Goal: Task Accomplishment & Management: Manage account settings

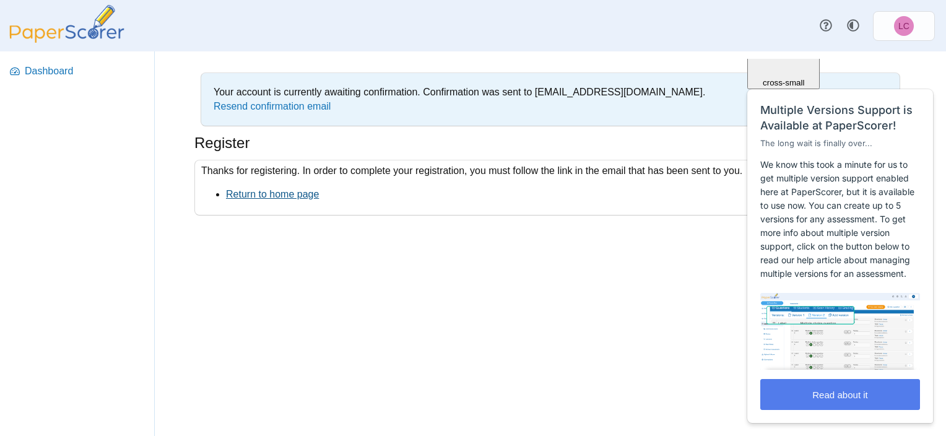
click at [284, 193] on link "Return to home page" at bounding box center [272, 194] width 93 height 11
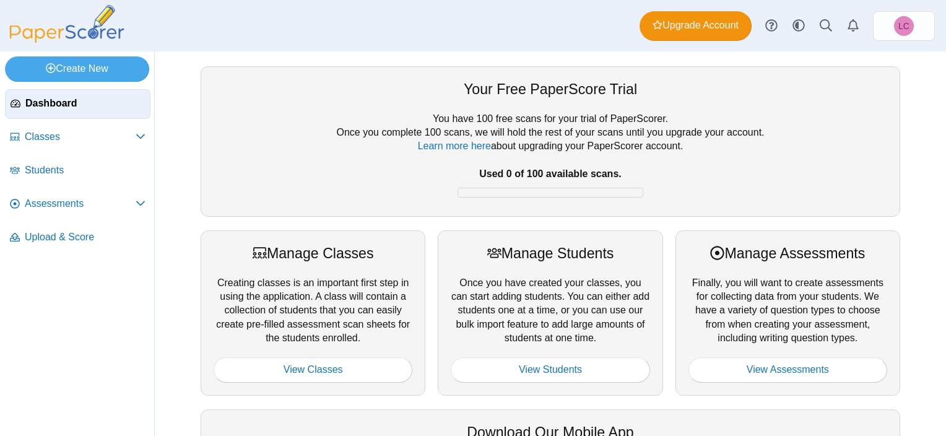
click at [95, 99] on span "Dashboard" at bounding box center [84, 104] width 119 height 14
click at [111, 137] on span "Classes" at bounding box center [80, 137] width 111 height 14
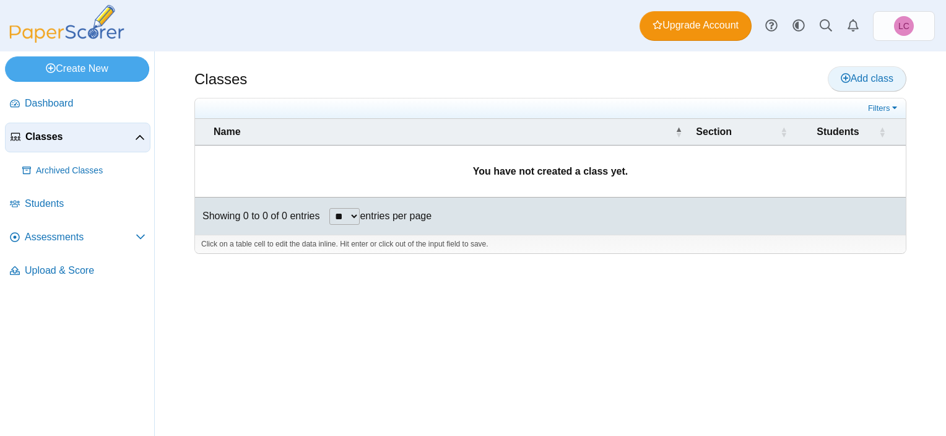
click at [885, 72] on link "Add class" at bounding box center [867, 78] width 79 height 25
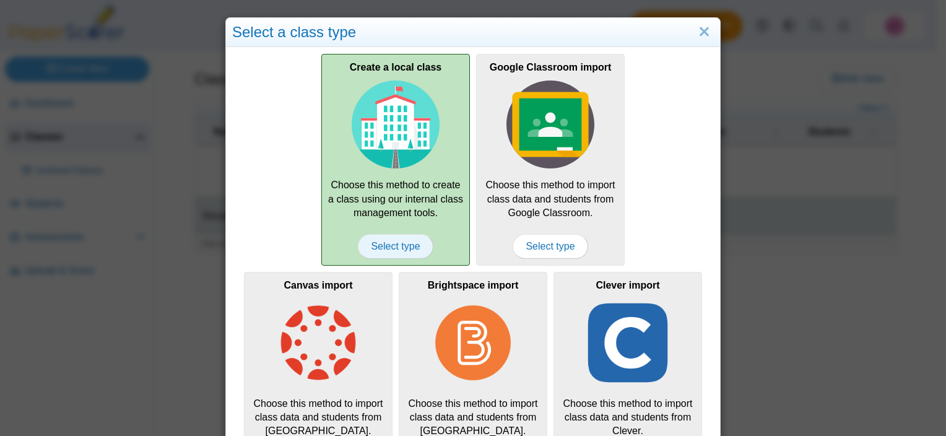
click at [378, 247] on span "Select type" at bounding box center [395, 246] width 75 height 25
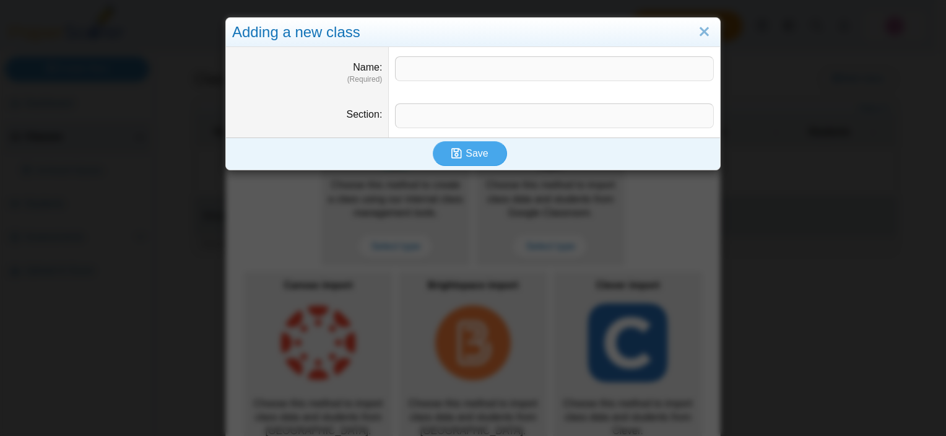
click at [708, 183] on div "Adding a new class Name (Required) Section Save" at bounding box center [473, 218] width 946 height 436
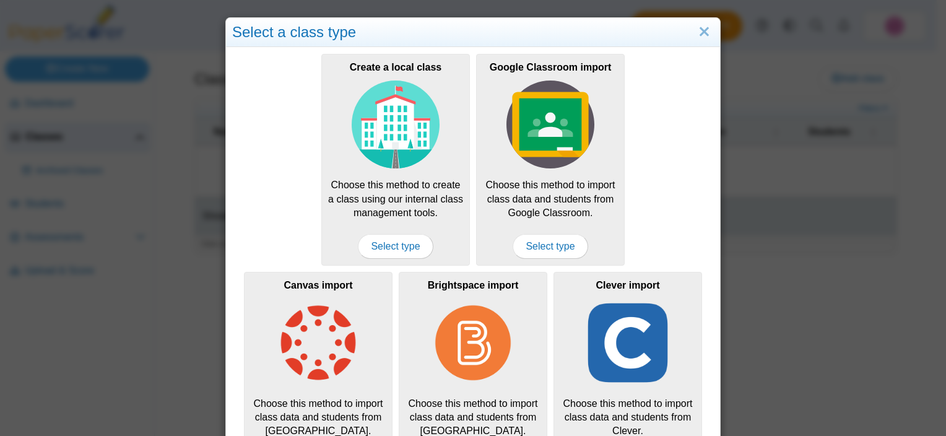
click at [871, 108] on div "Select a class type Create a local class Choose this method to create a class u…" at bounding box center [473, 218] width 946 height 436
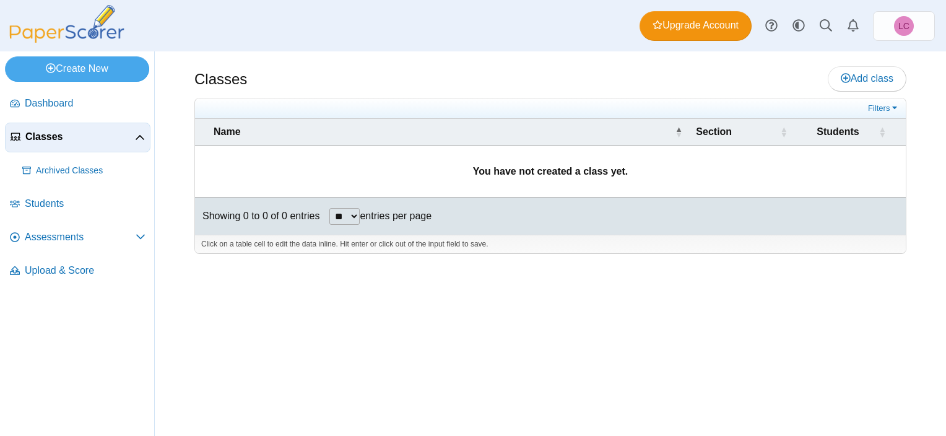
click at [37, 31] on img at bounding box center [67, 24] width 124 height 38
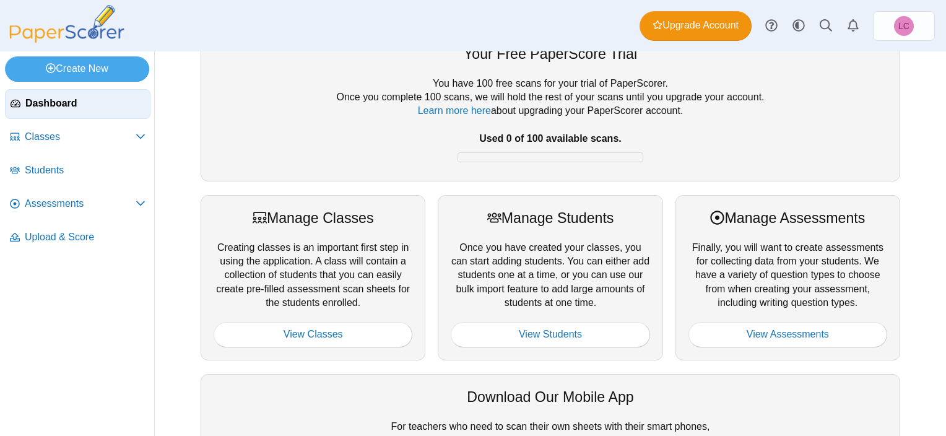
scroll to position [35, 0]
click at [310, 328] on link "View Classes" at bounding box center [313, 335] width 199 height 25
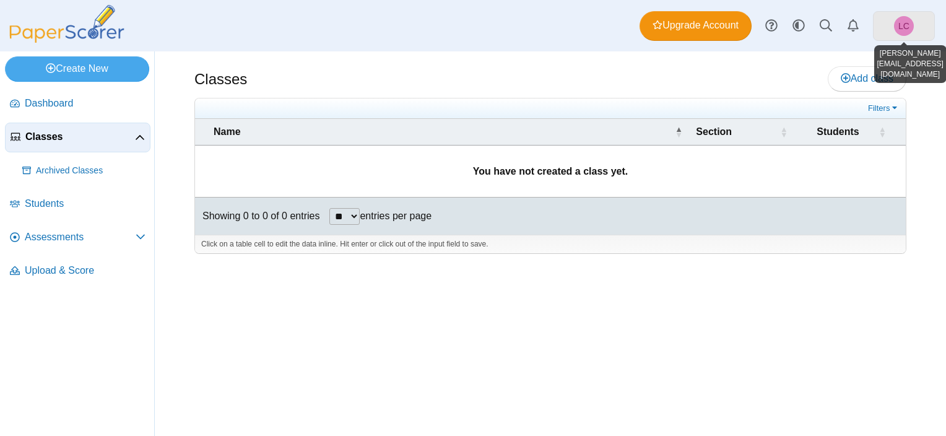
click at [896, 26] on span "LC" at bounding box center [904, 26] width 20 height 20
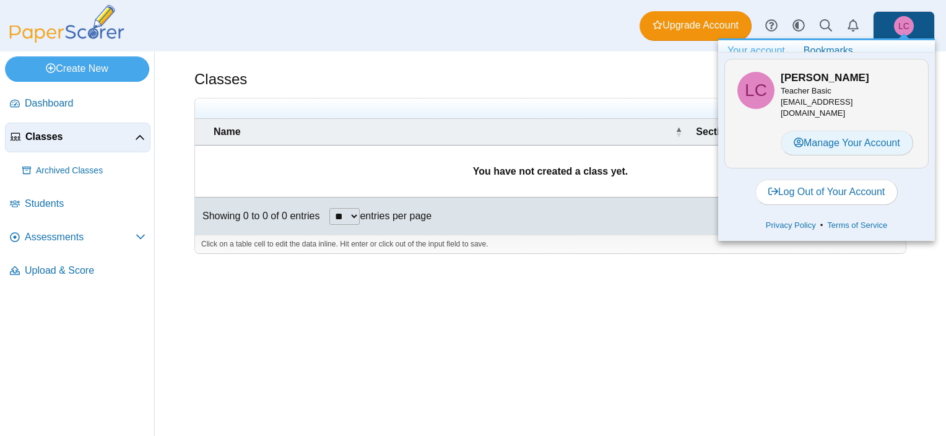
click at [864, 136] on link "Manage Your Account" at bounding box center [847, 143] width 132 height 25
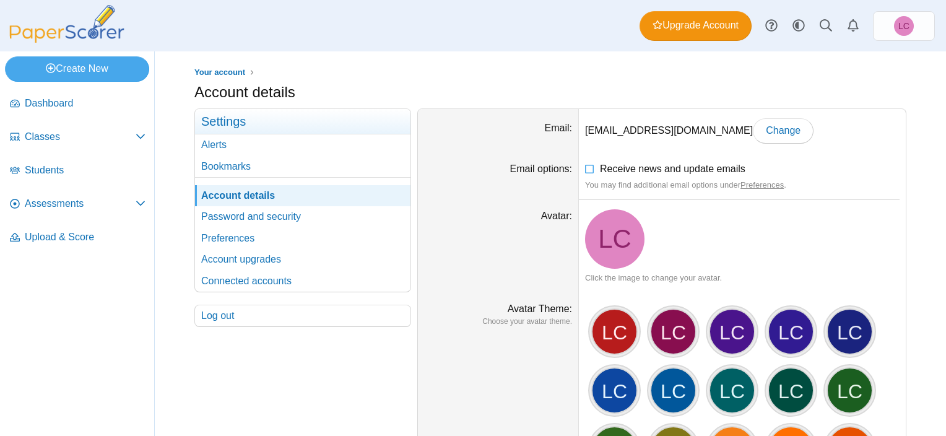
click at [619, 63] on div "Your account Account details Settings ." at bounding box center [550, 243] width 791 height 384
click at [895, 46] on div "Dashboard Classes Archived classes Students Assessments" at bounding box center [473, 25] width 946 height 51
click at [898, 27] on span "LC" at bounding box center [903, 26] width 11 height 9
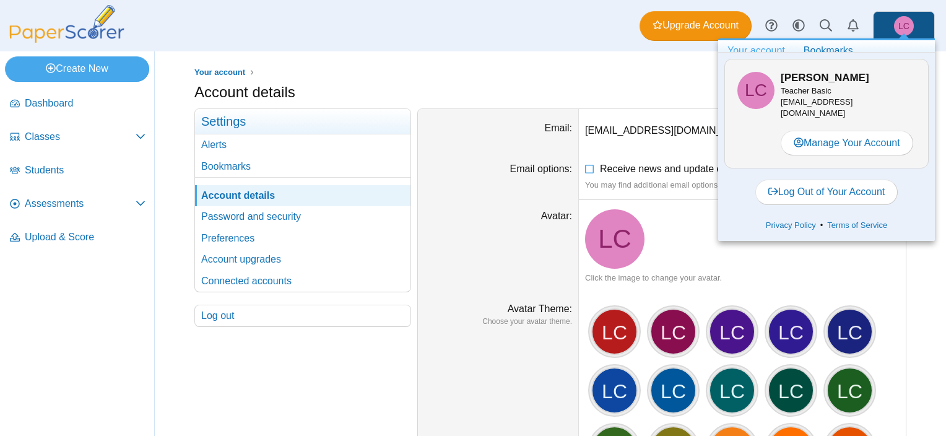
click at [898, 31] on span "LC" at bounding box center [904, 26] width 20 height 20
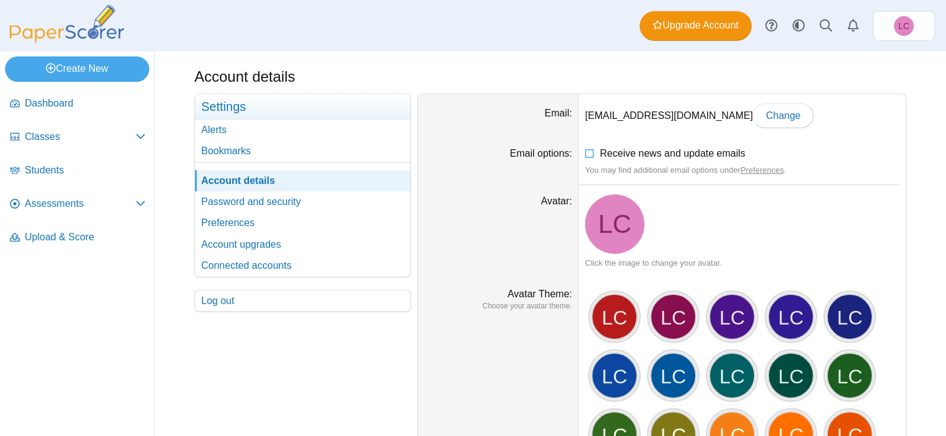
click at [649, 83] on div "Account details" at bounding box center [550, 78] width 712 height 24
click at [521, 241] on dt "Avatar" at bounding box center [498, 231] width 161 height 93
click at [607, 316] on div "LC" at bounding box center [614, 316] width 46 height 46
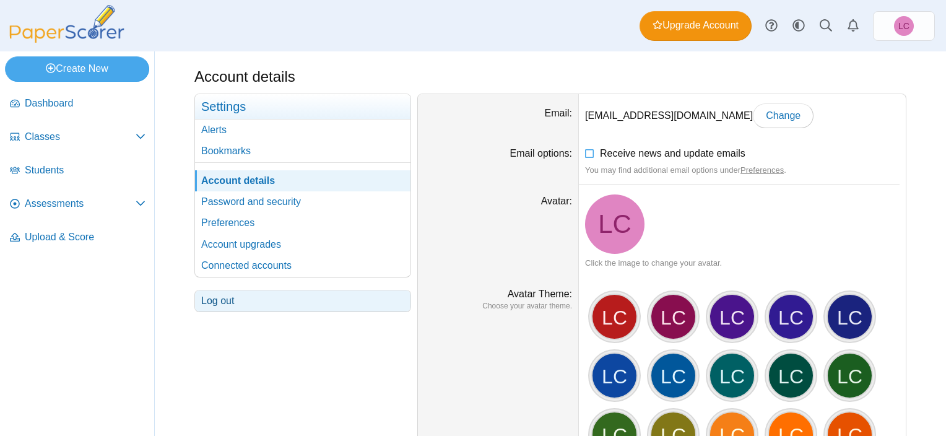
click at [253, 300] on link "Log out" at bounding box center [302, 300] width 215 height 21
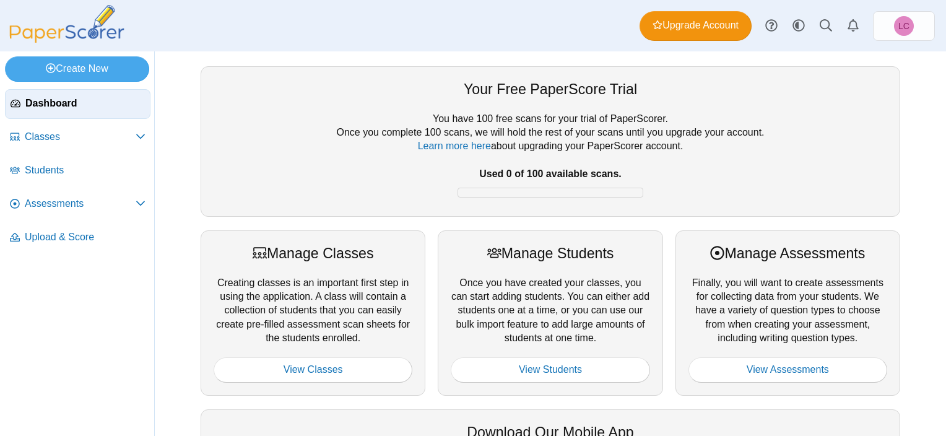
click at [90, 99] on span "Dashboard" at bounding box center [84, 104] width 119 height 14
click at [88, 235] on span "Upload & Score" at bounding box center [85, 237] width 121 height 14
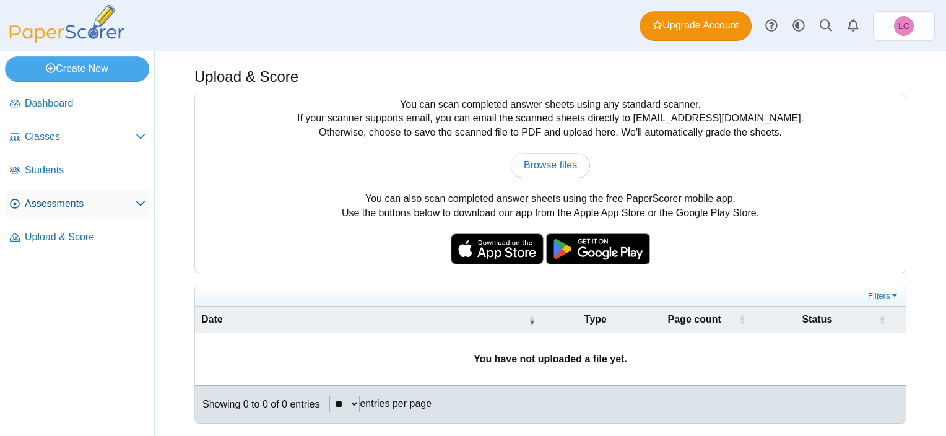
click at [74, 207] on span "Assessments" at bounding box center [80, 204] width 111 height 14
